Goal: Find specific page/section: Find specific page/section

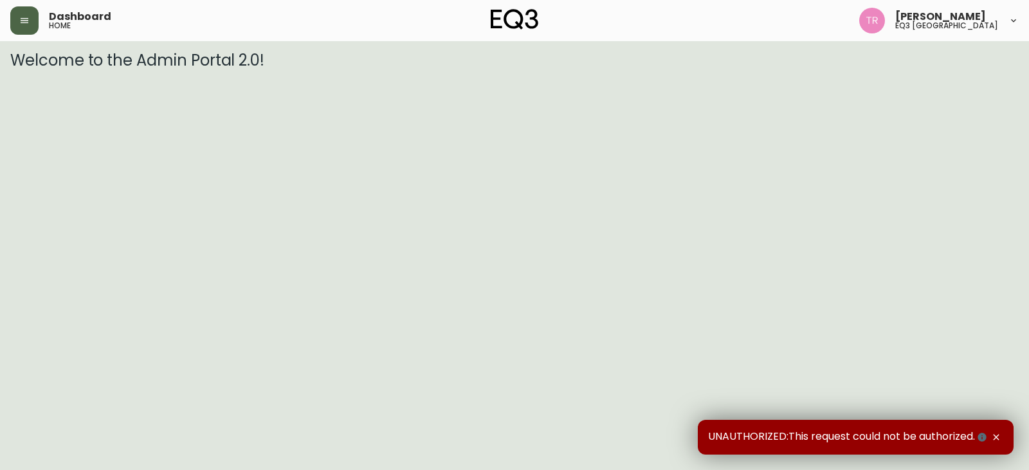
click at [27, 20] on button "button" at bounding box center [24, 20] width 28 height 28
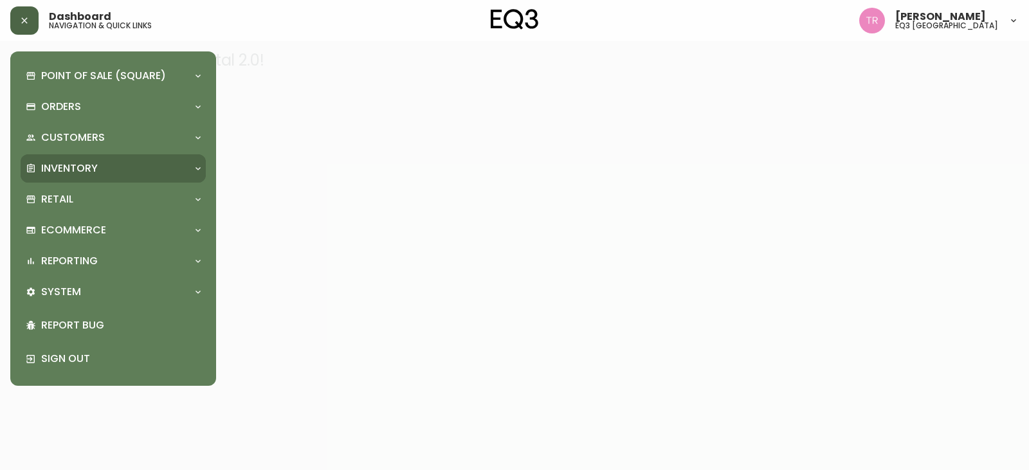
click at [74, 172] on p "Inventory" at bounding box center [69, 168] width 57 height 14
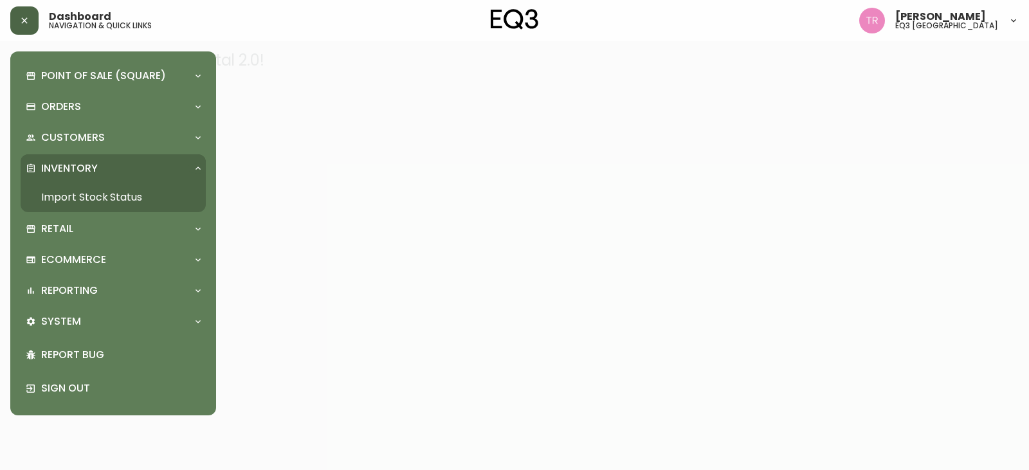
click at [94, 187] on link "Import Stock Status" at bounding box center [113, 198] width 185 height 30
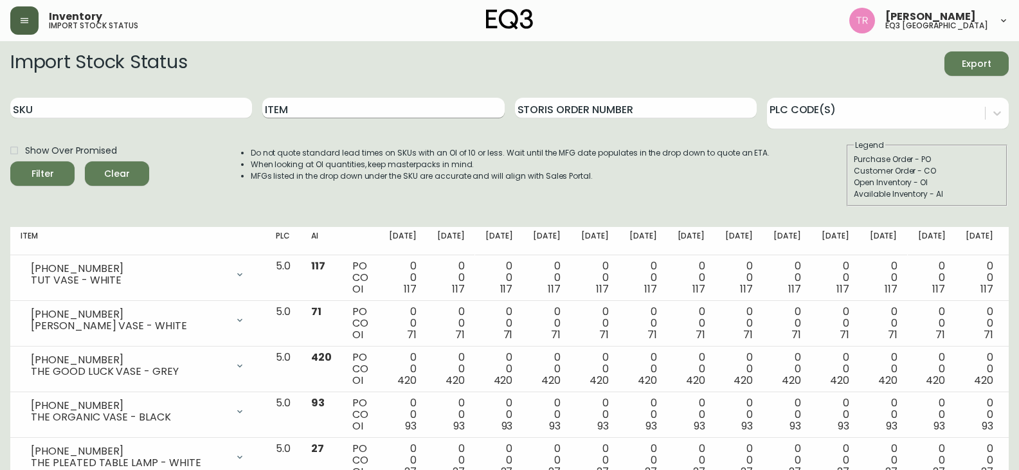
click at [301, 110] on input "Item" at bounding box center [383, 108] width 242 height 21
type input "custom pendant"
click at [10, 161] on button "Filter" at bounding box center [42, 173] width 64 height 24
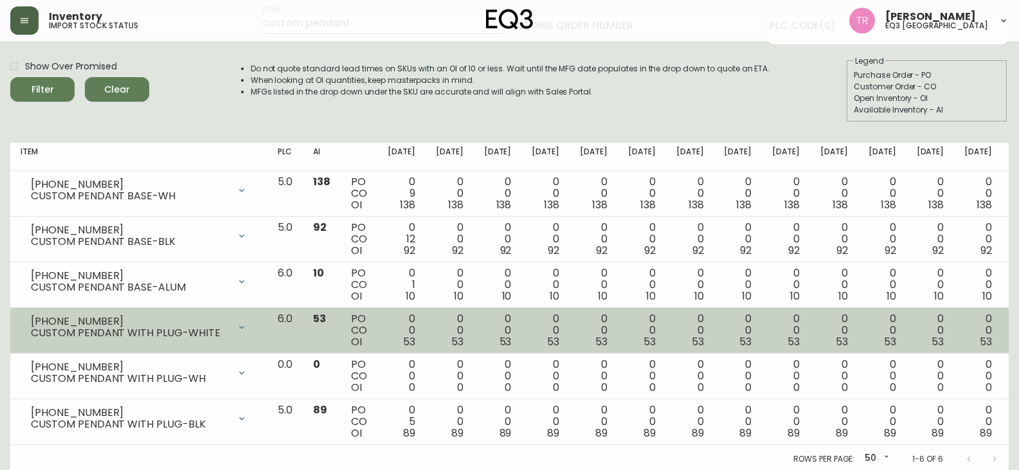
scroll to position [87, 0]
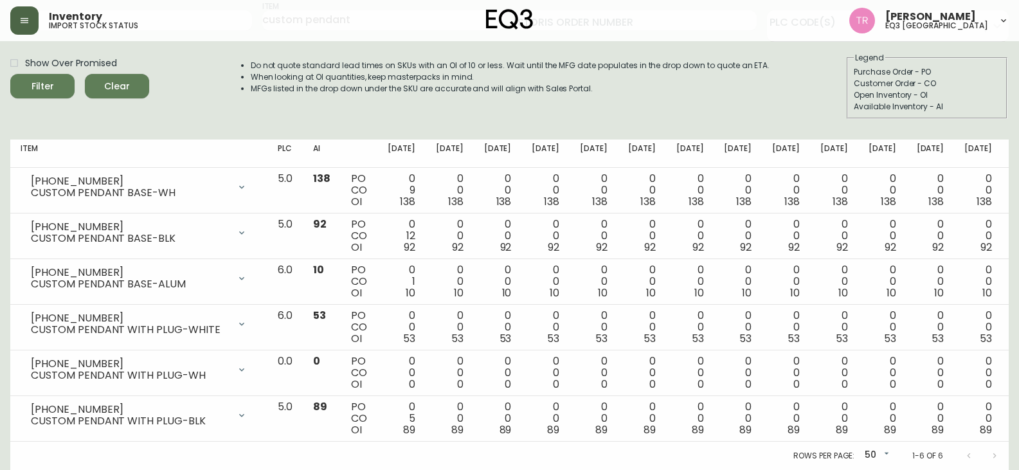
click at [60, 125] on div "Import Stock Status Export SKU Item custom pendant Storis Order Number PLC Code…" at bounding box center [509, 46] width 999 height 165
